Goal: Information Seeking & Learning: Learn about a topic

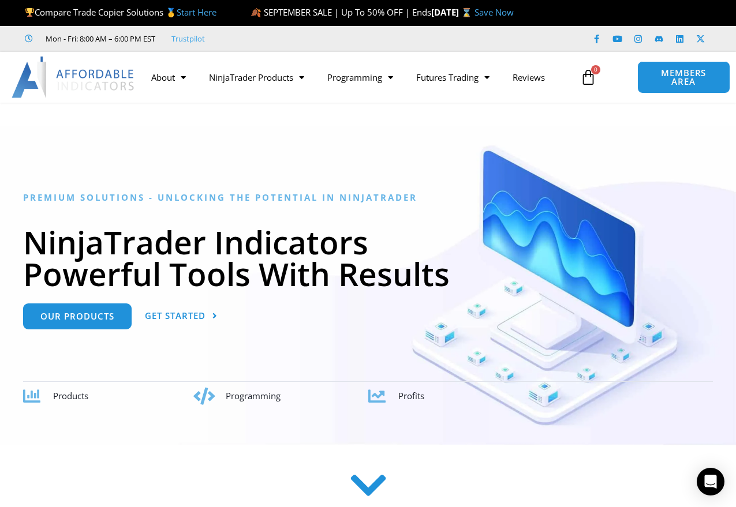
click at [273, 249] on h1 "NinjaTrader Indicators Powerful Tools With Results" at bounding box center [367, 257] width 689 height 63
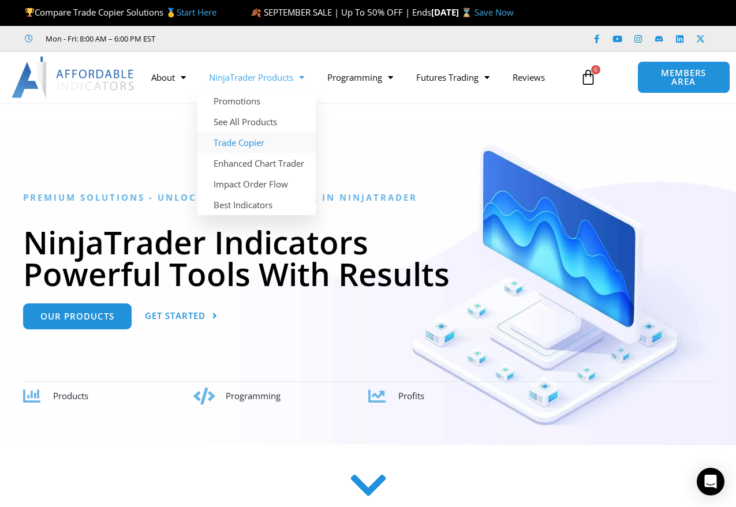
click at [261, 140] on link "Trade Copier" at bounding box center [256, 142] width 118 height 21
